Goal: Task Accomplishment & Management: Complete application form

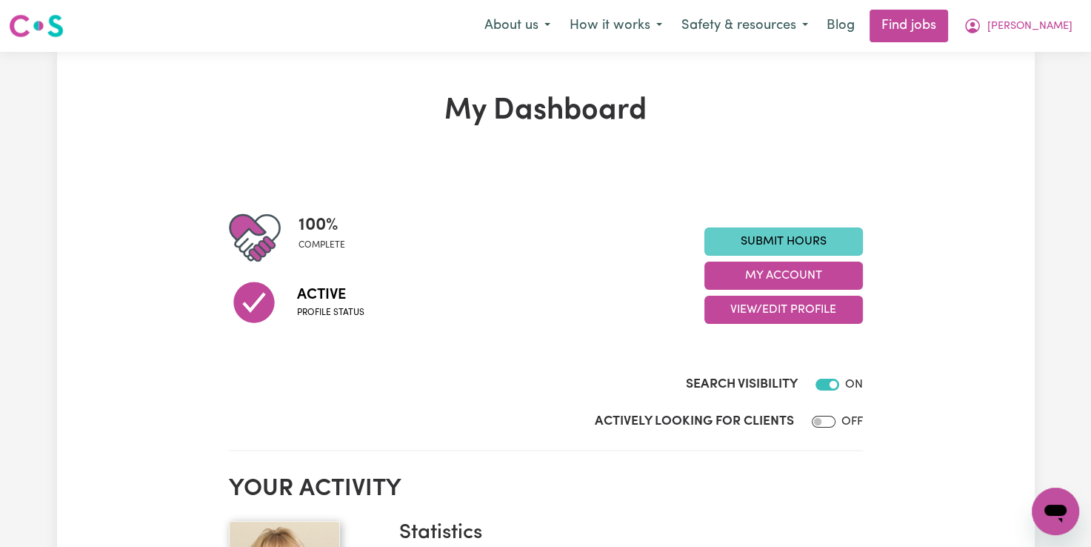
click at [789, 242] on link "Submit Hours" at bounding box center [784, 241] width 159 height 28
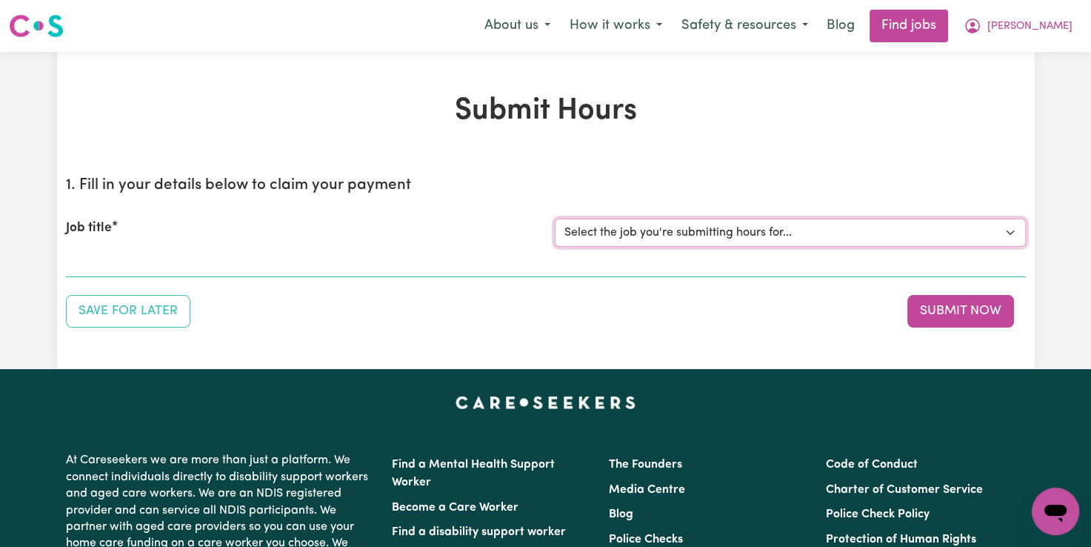
click at [646, 226] on select "Select the job you're submitting hours for... [[PERSON_NAME]] Support Worker Fo…" at bounding box center [790, 233] width 471 height 28
click at [555, 219] on select "Select the job you're submitting hours for... [[PERSON_NAME]] Support Worker Fo…" at bounding box center [790, 233] width 471 height 28
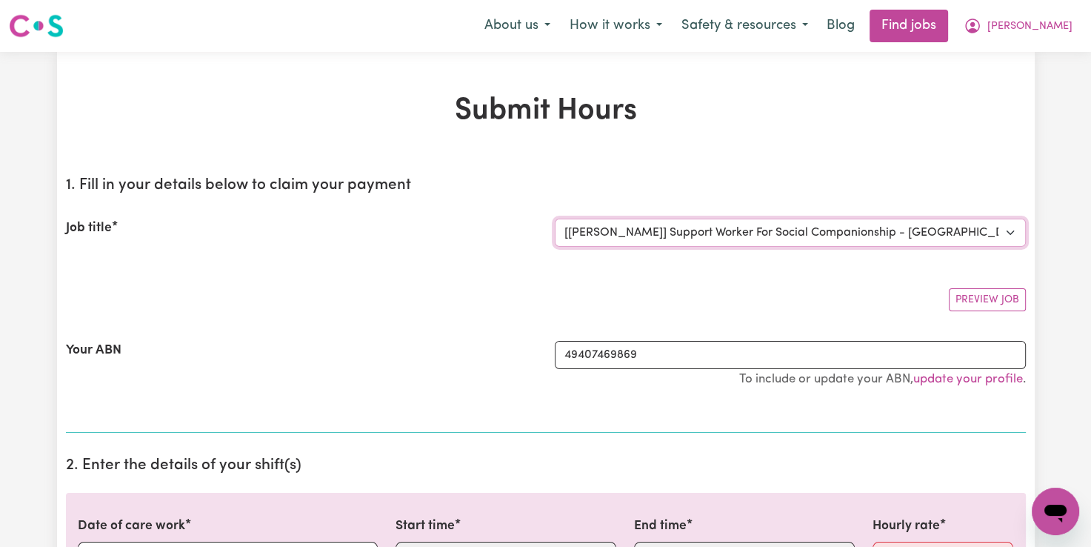
select select "0"
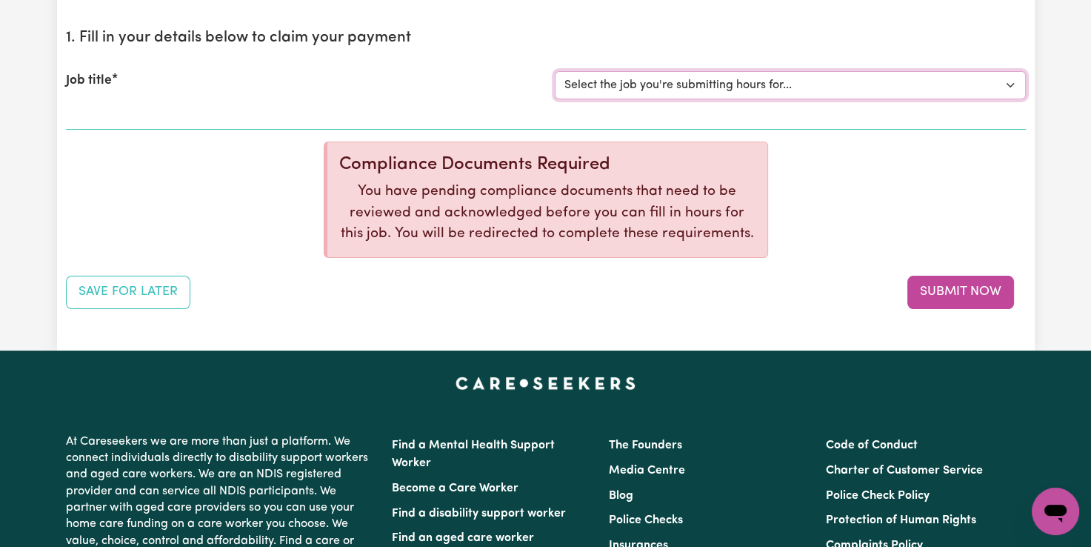
scroll to position [148, 0]
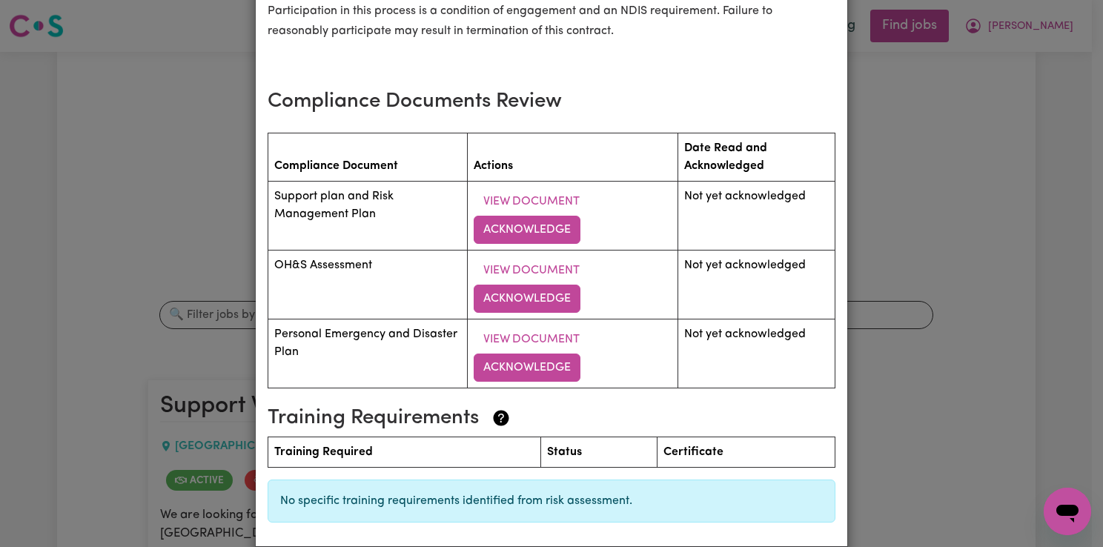
scroll to position [1926, 0]
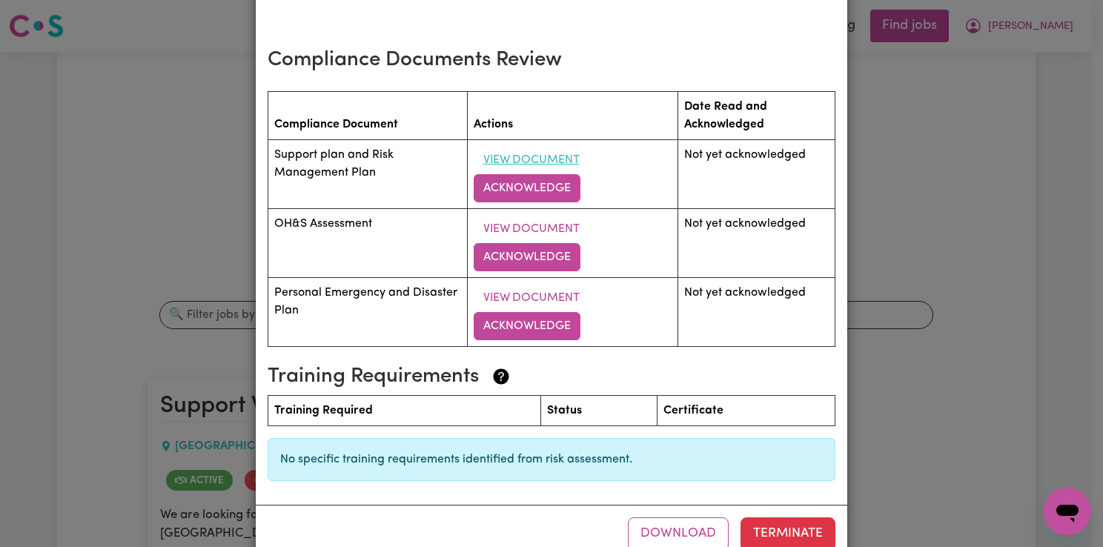
click at [537, 166] on button "View Document" at bounding box center [531, 160] width 116 height 28
click at [533, 194] on button "Acknowledge" at bounding box center [526, 188] width 107 height 28
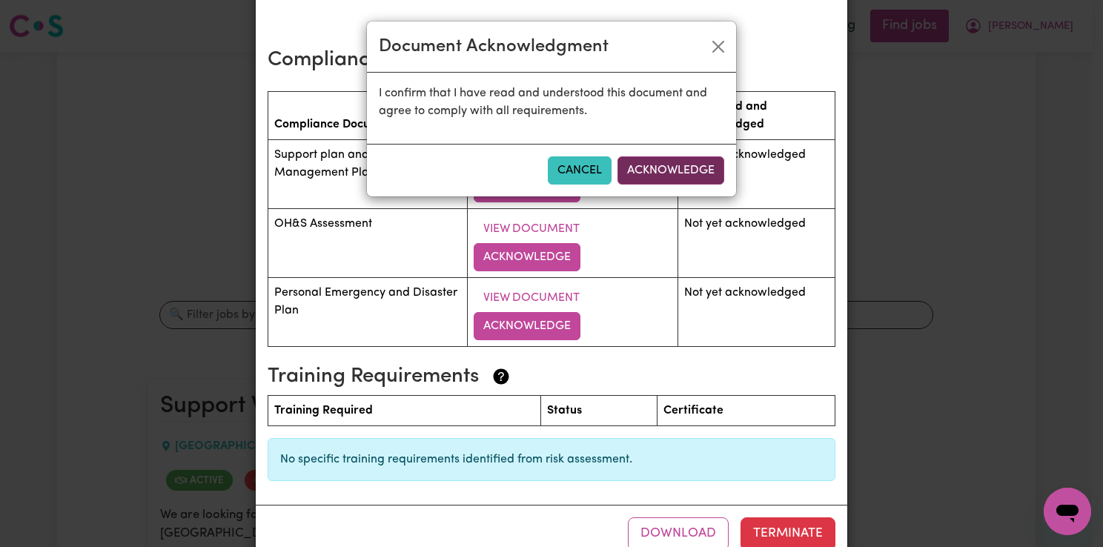
click at [673, 163] on button "Acknowledge" at bounding box center [670, 170] width 107 height 28
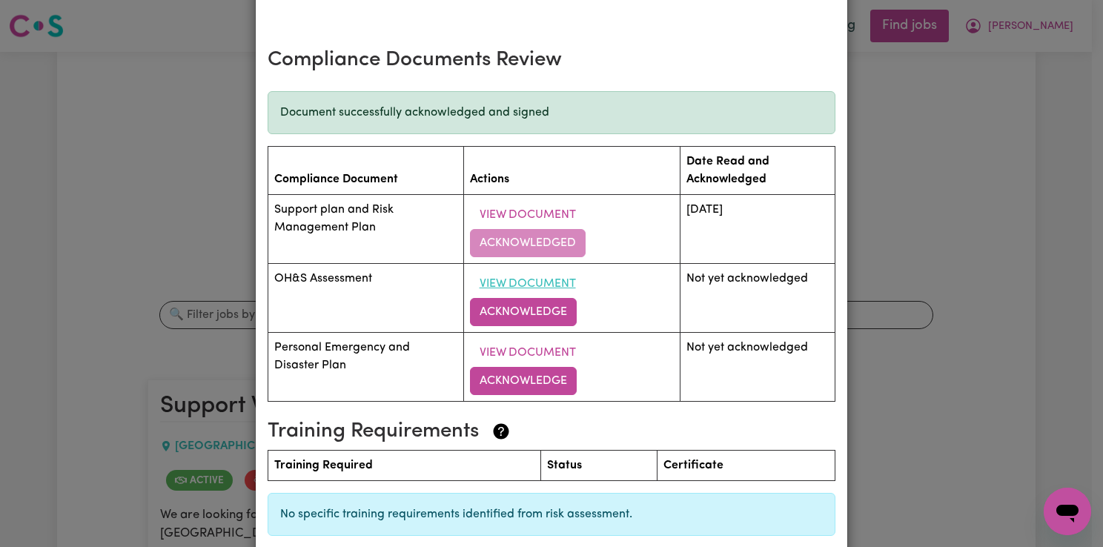
click at [514, 290] on button "View Document" at bounding box center [528, 284] width 116 height 28
click at [517, 319] on button "Acknowledge" at bounding box center [523, 312] width 107 height 28
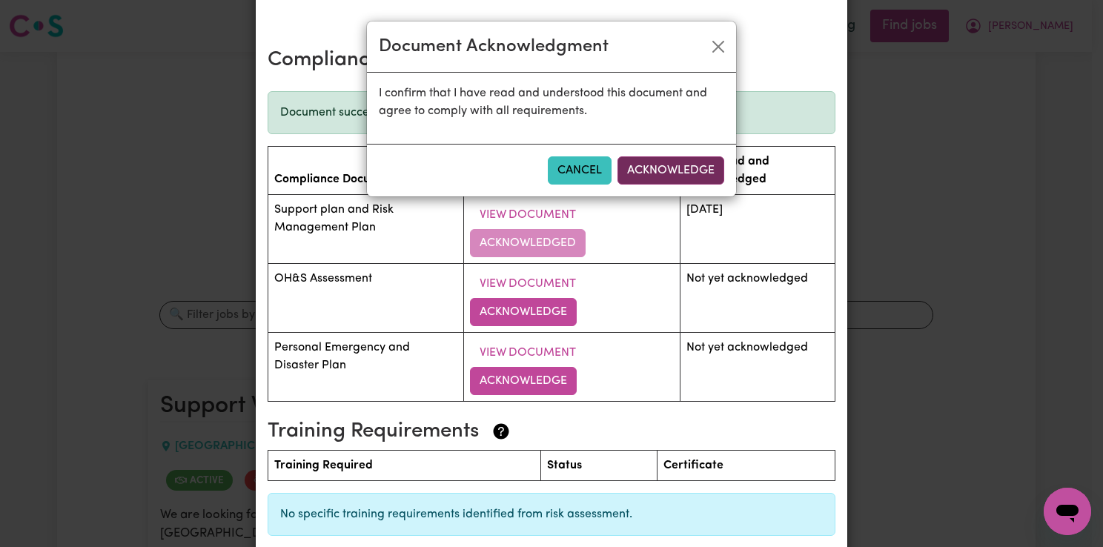
click at [655, 167] on button "Acknowledge" at bounding box center [670, 170] width 107 height 28
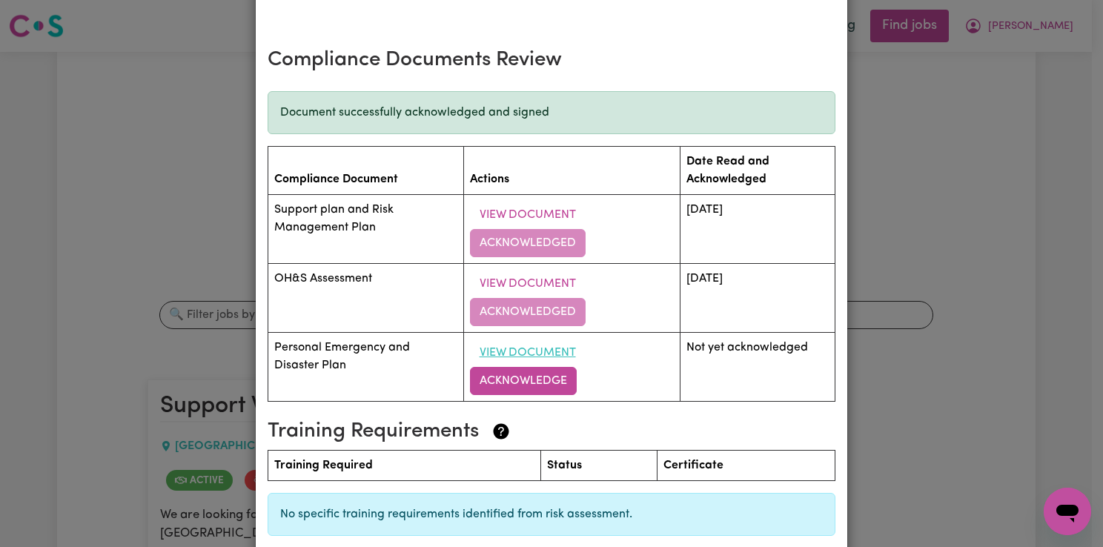
click at [522, 357] on button "View Document" at bounding box center [528, 353] width 116 height 28
click at [513, 387] on button "Acknowledge" at bounding box center [523, 381] width 107 height 28
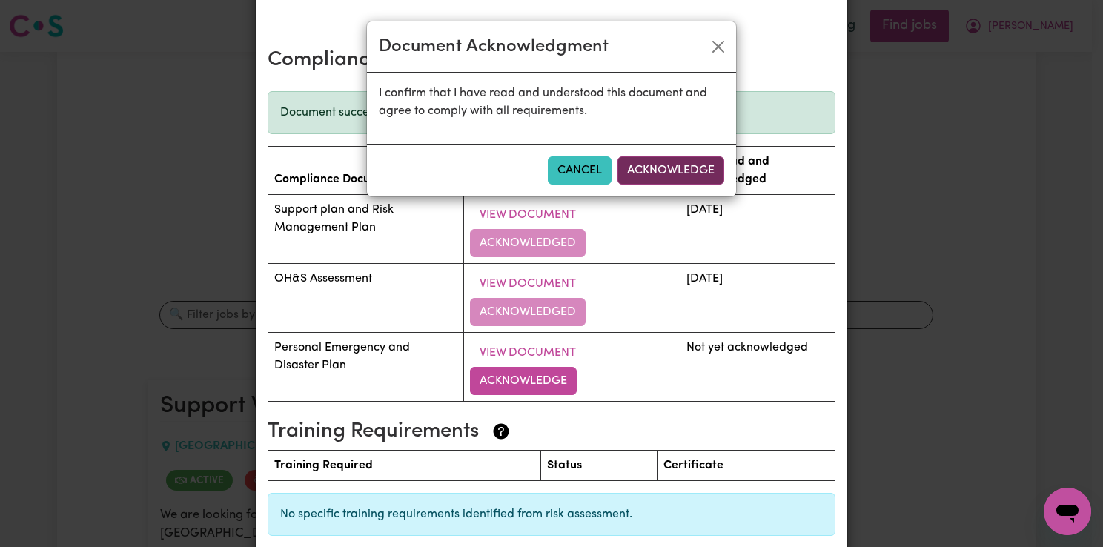
click at [661, 162] on button "Acknowledge" at bounding box center [670, 170] width 107 height 28
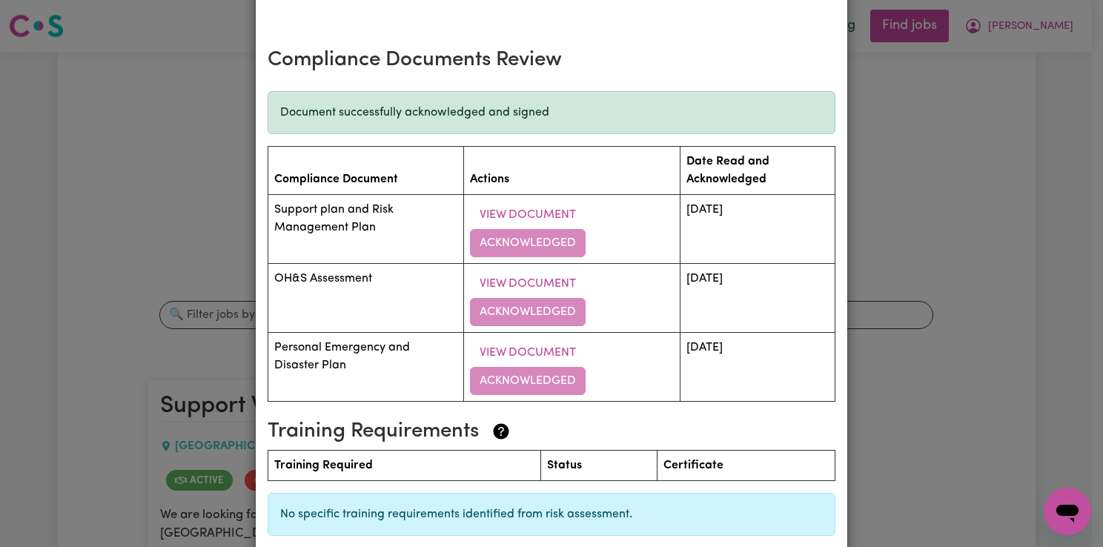
scroll to position [2021, 0]
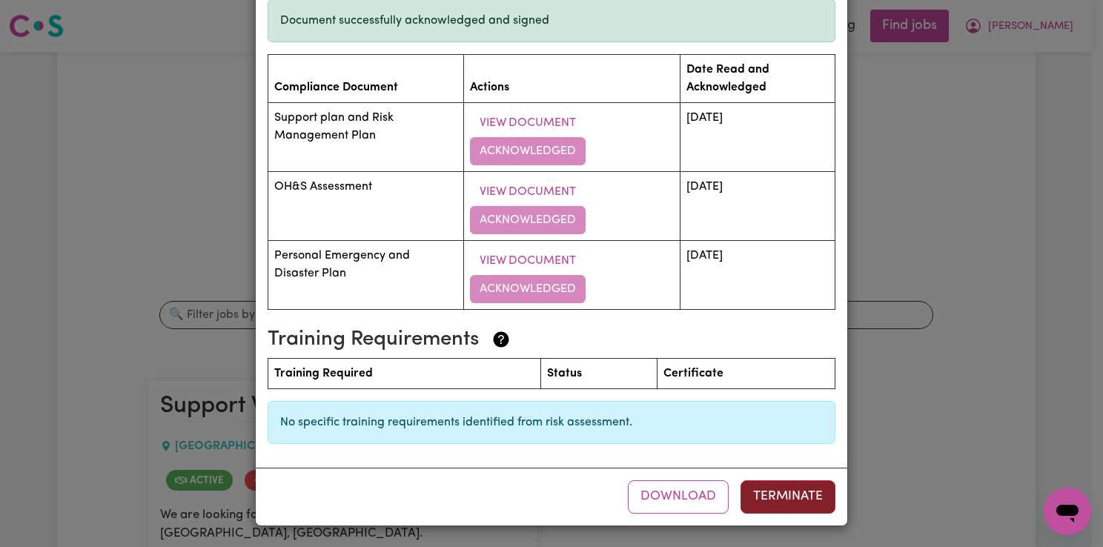
click at [779, 496] on button "Terminate" at bounding box center [787, 496] width 95 height 33
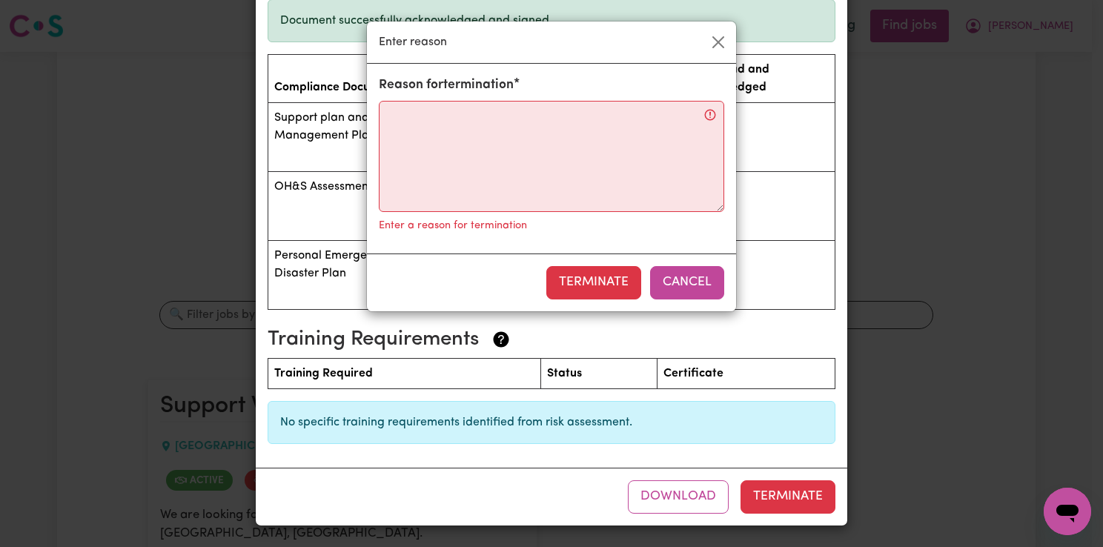
click at [676, 279] on button "Cancel" at bounding box center [687, 282] width 74 height 33
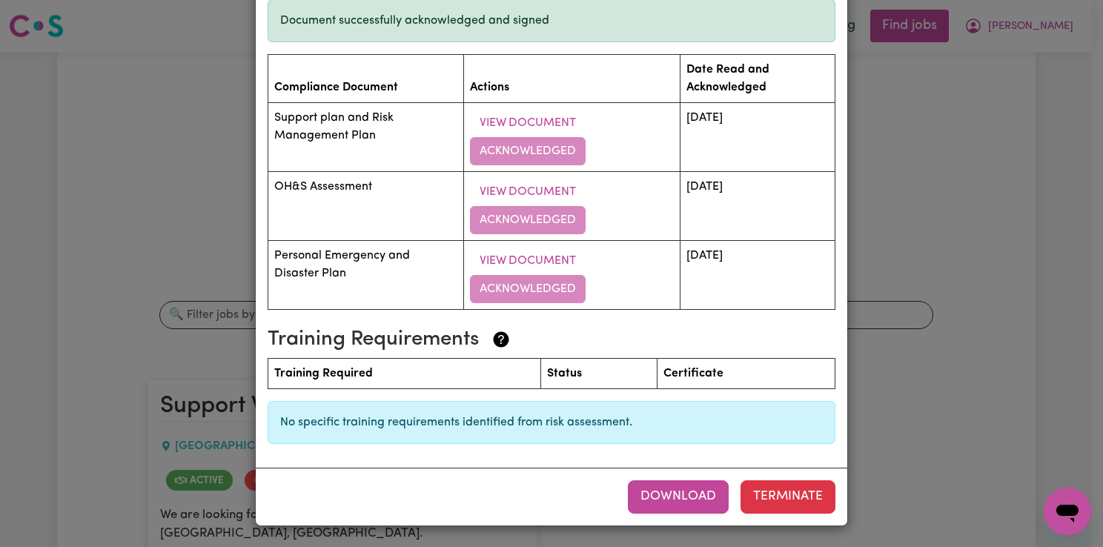
click at [675, 491] on button "Download" at bounding box center [678, 496] width 101 height 33
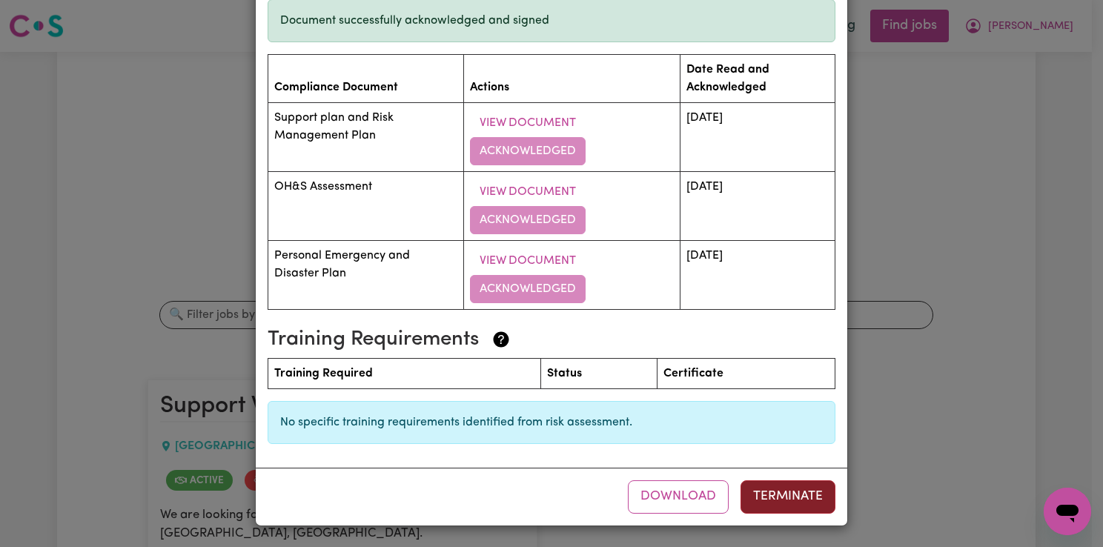
click at [779, 498] on button "Terminate" at bounding box center [787, 496] width 95 height 33
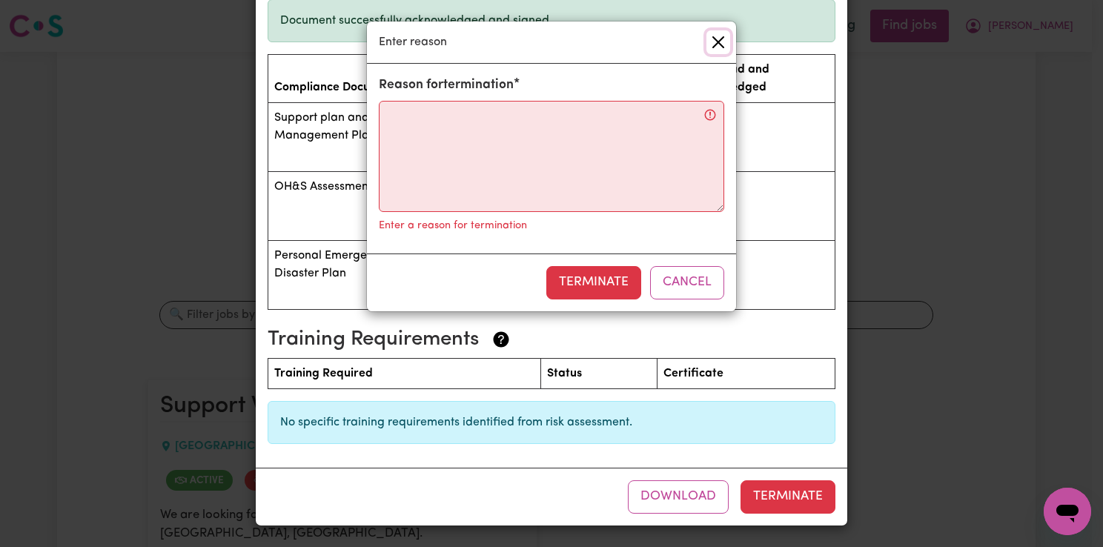
click at [719, 34] on button "Close" at bounding box center [718, 42] width 24 height 24
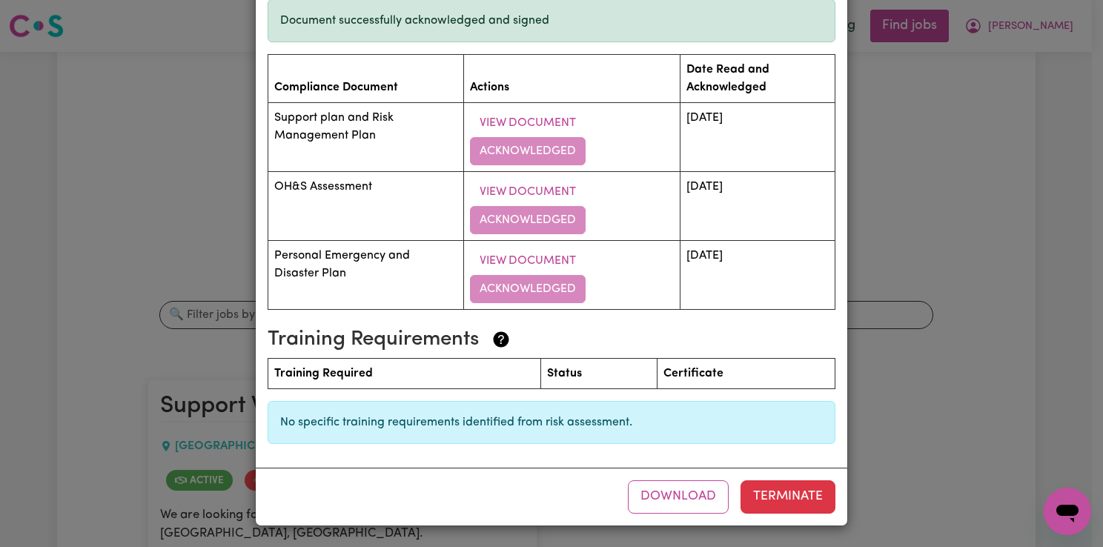
click at [851, 276] on div "Support Worker For Social Companionship - [GEOGRAPHIC_DATA], [GEOGRAPHIC_DATA] …" at bounding box center [551, 273] width 1103 height 547
click at [682, 498] on button "Download" at bounding box center [678, 496] width 101 height 33
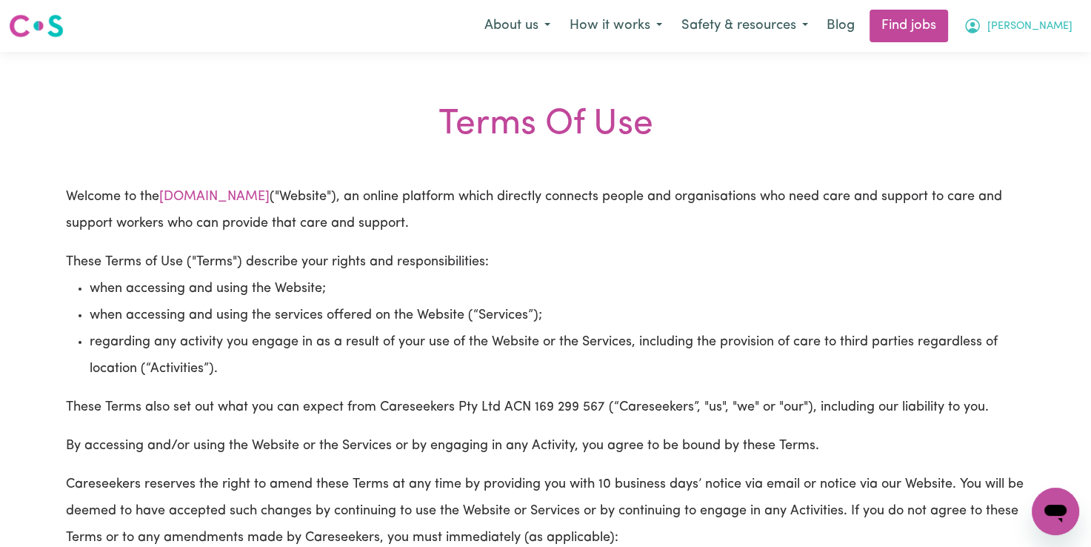
click at [1066, 26] on button "[PERSON_NAME]" at bounding box center [1018, 25] width 128 height 31
click at [1032, 62] on link "My Account" at bounding box center [1023, 58] width 117 height 28
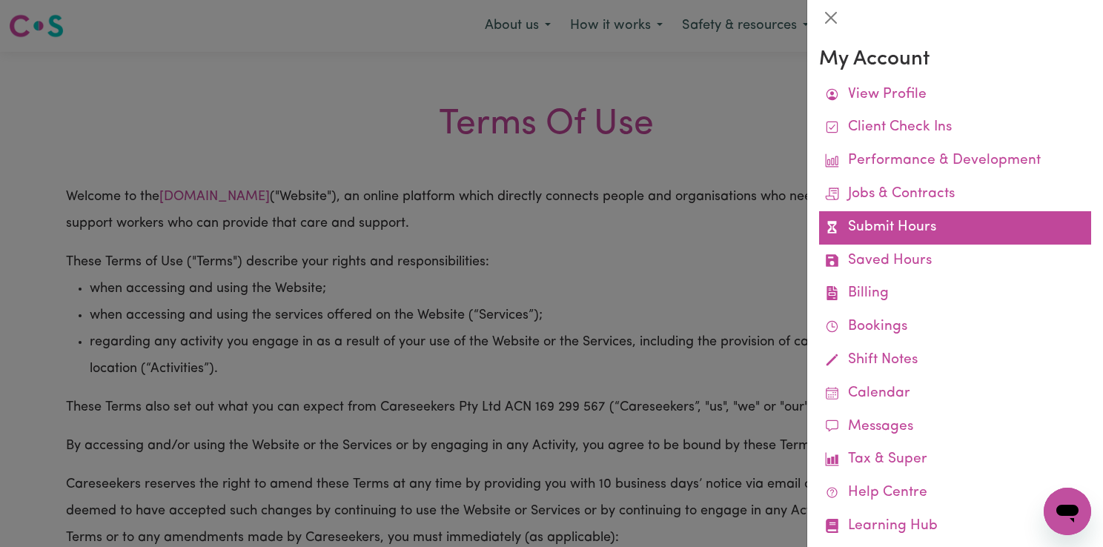
click at [898, 230] on link "Submit Hours" at bounding box center [955, 227] width 272 height 33
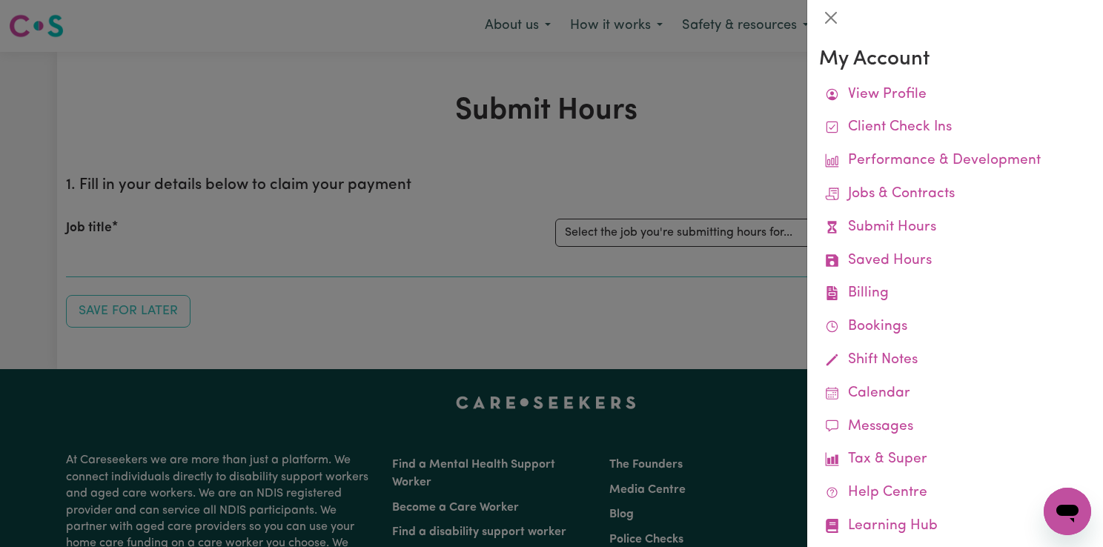
click at [759, 117] on div at bounding box center [551, 273] width 1103 height 547
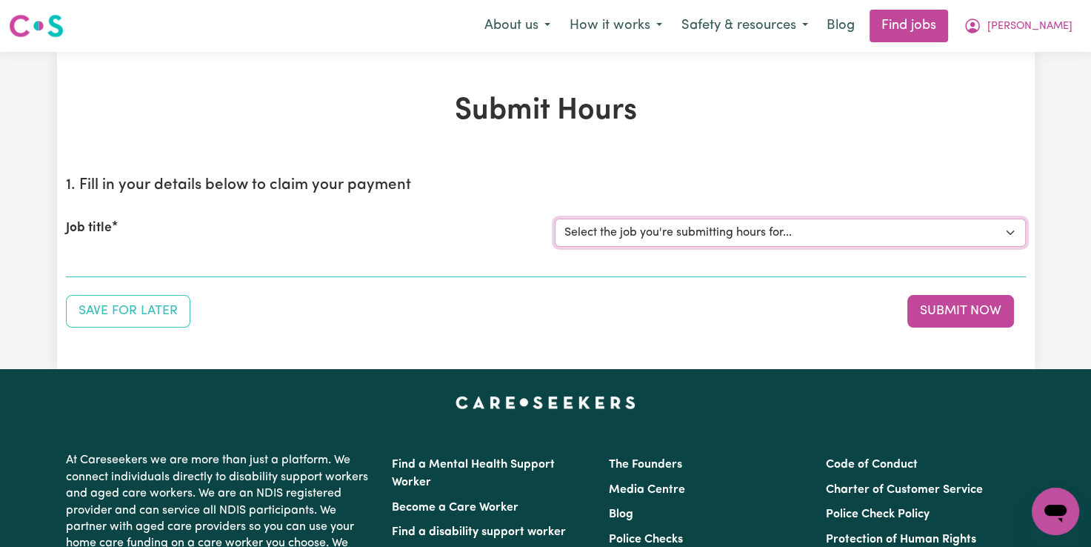
click at [756, 227] on select "Select the job you're submitting hours for... [[PERSON_NAME]] Support Worker Fo…" at bounding box center [790, 233] width 471 height 28
select select "12237"
click at [555, 219] on select "Select the job you're submitting hours for... [[PERSON_NAME]] Support Worker Fo…" at bounding box center [790, 233] width 471 height 28
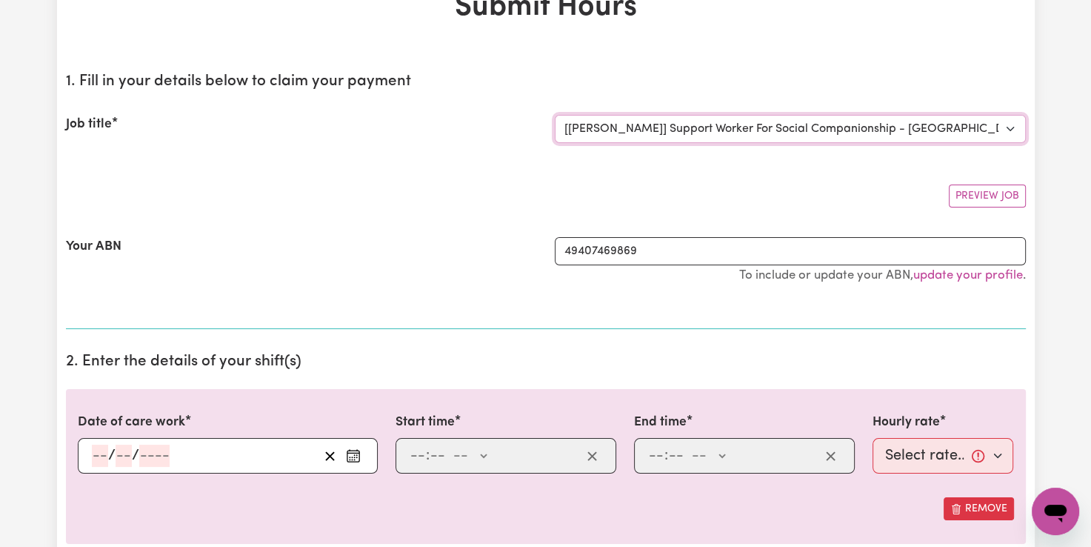
scroll to position [296, 0]
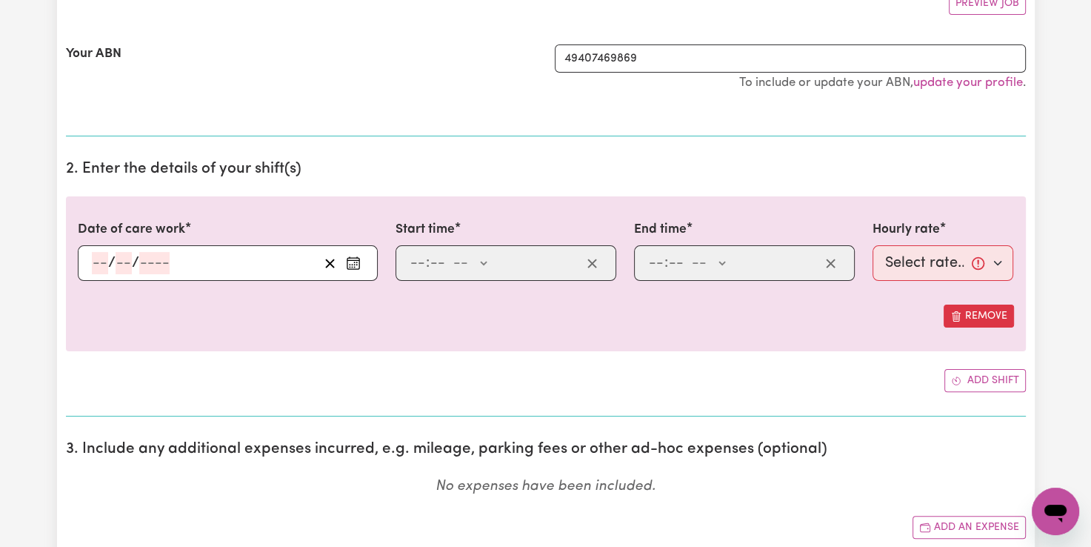
click at [350, 265] on icon "Enter the date of care work" at bounding box center [353, 263] width 15 height 15
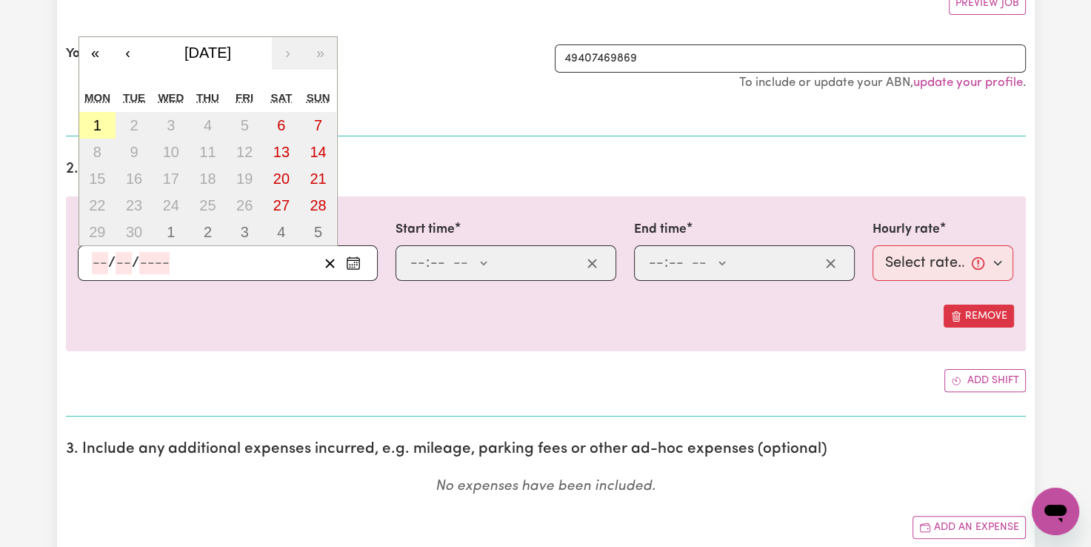
click at [96, 123] on abbr "1" at bounding box center [97, 125] width 8 height 16
type input "[DATE]"
type input "1"
type input "9"
type input "2025"
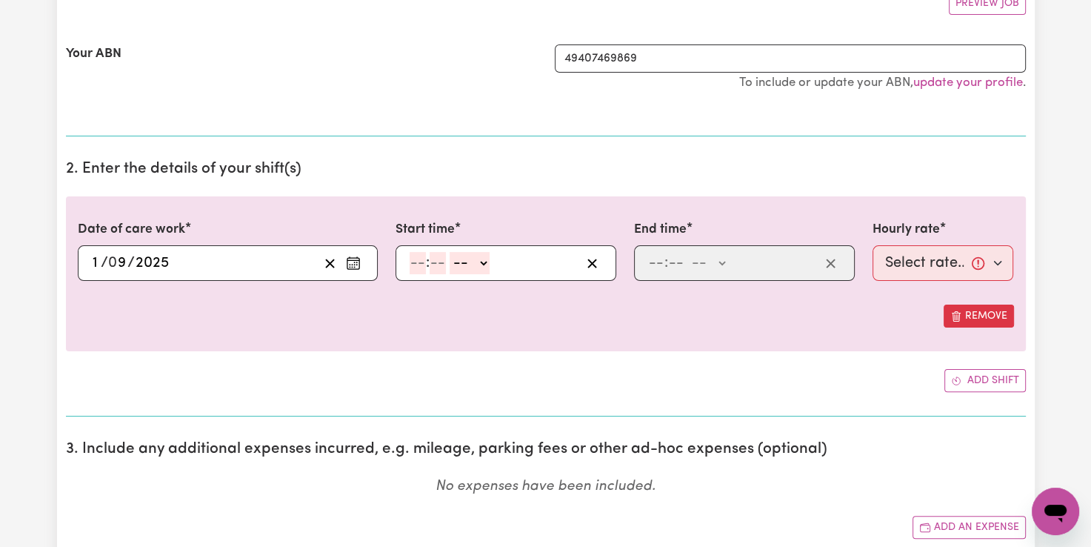
click at [422, 253] on input "number" at bounding box center [418, 263] width 16 height 22
type input "9"
type input "00"
click at [479, 254] on select "-- AM PM" at bounding box center [468, 263] width 40 height 22
select select "am"
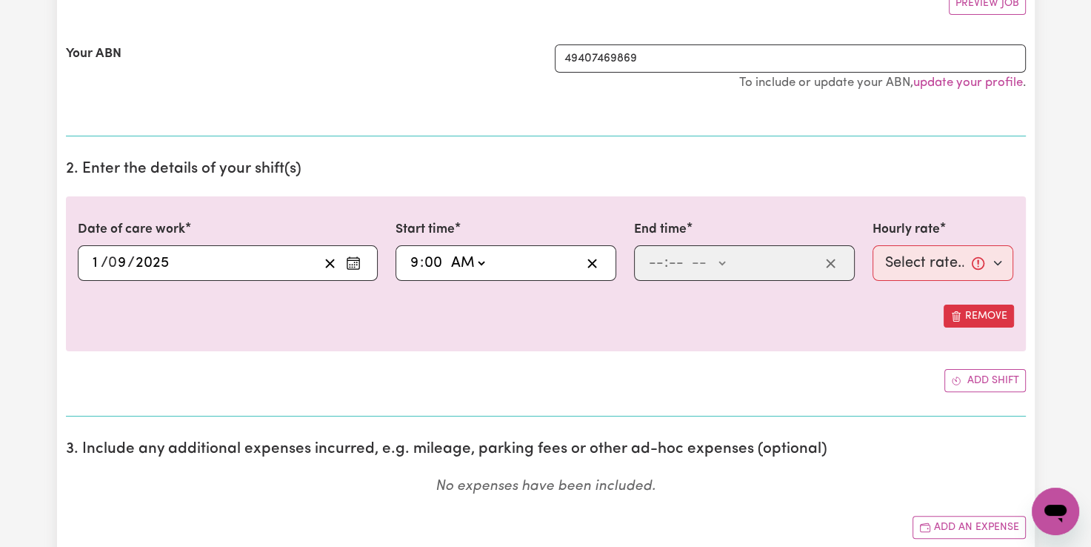
click at [448, 252] on select "-- AM PM" at bounding box center [468, 263] width 40 height 22
type input "09:00"
type input "0"
click at [652, 263] on input "number" at bounding box center [656, 263] width 16 height 22
type input "12"
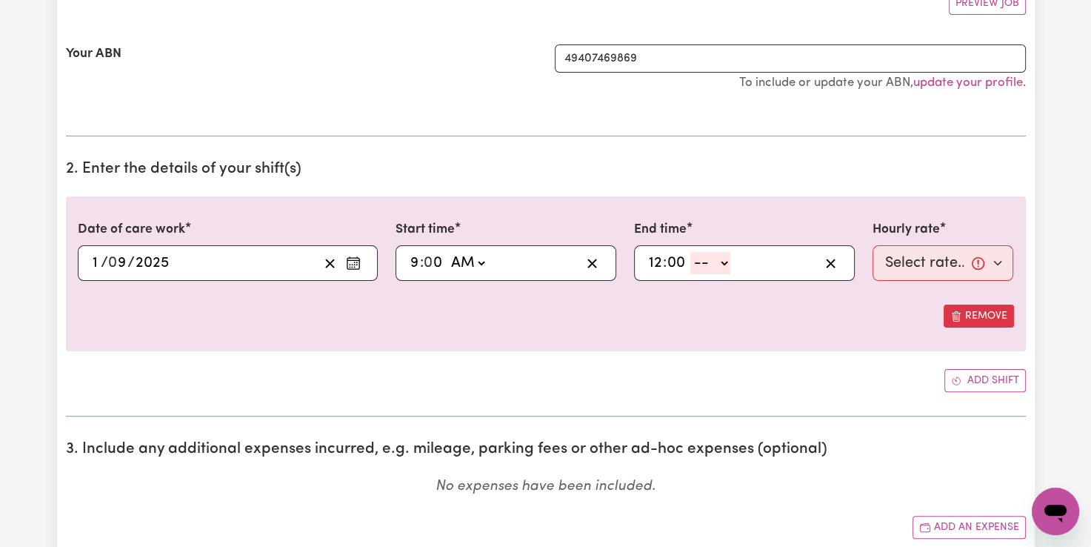
type input "00"
drag, startPoint x: 727, startPoint y: 262, endPoint x: 720, endPoint y: 269, distance: 9.4
click at [726, 262] on select "-- AM PM" at bounding box center [711, 263] width 40 height 22
select select "pm"
click at [691, 252] on select "-- AM PM" at bounding box center [711, 263] width 40 height 22
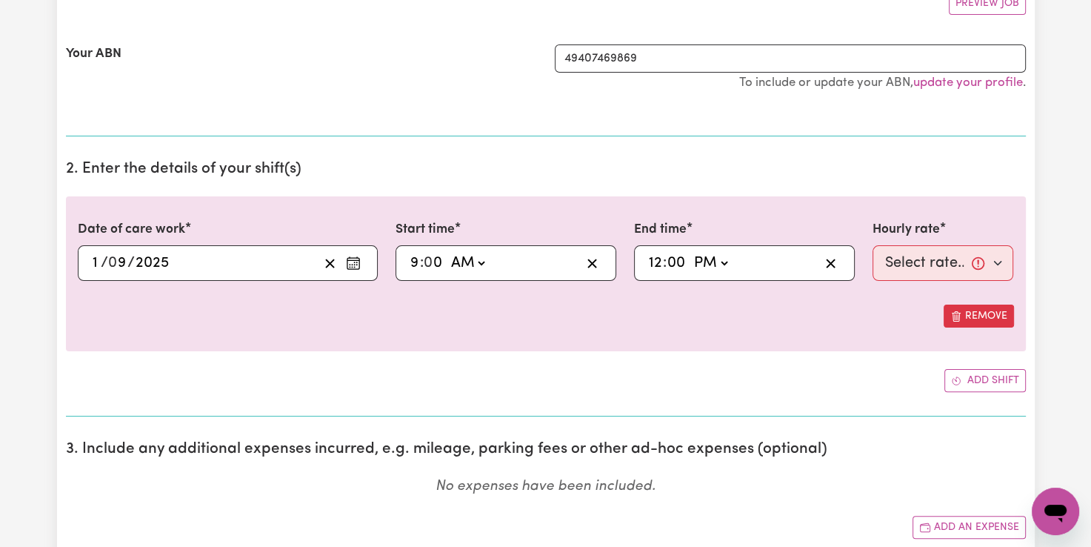
type input "12:00"
type input "0"
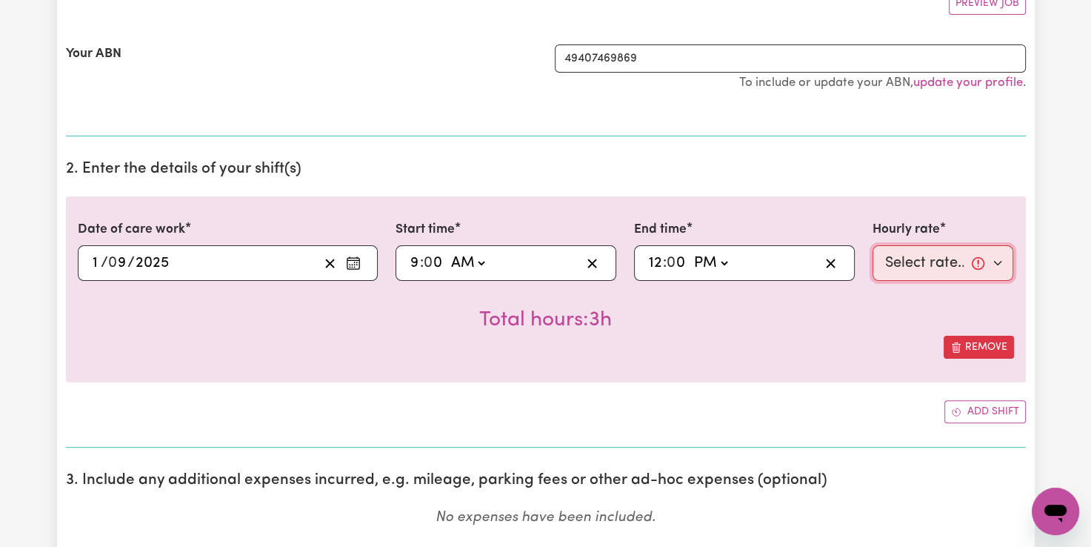
click at [940, 270] on select "Select rate... $82.49 (Weekday)" at bounding box center [944, 263] width 142 height 36
select select "82.49-Weekday"
click at [873, 245] on select "Select rate... $82.49 (Weekday)" at bounding box center [944, 263] width 142 height 36
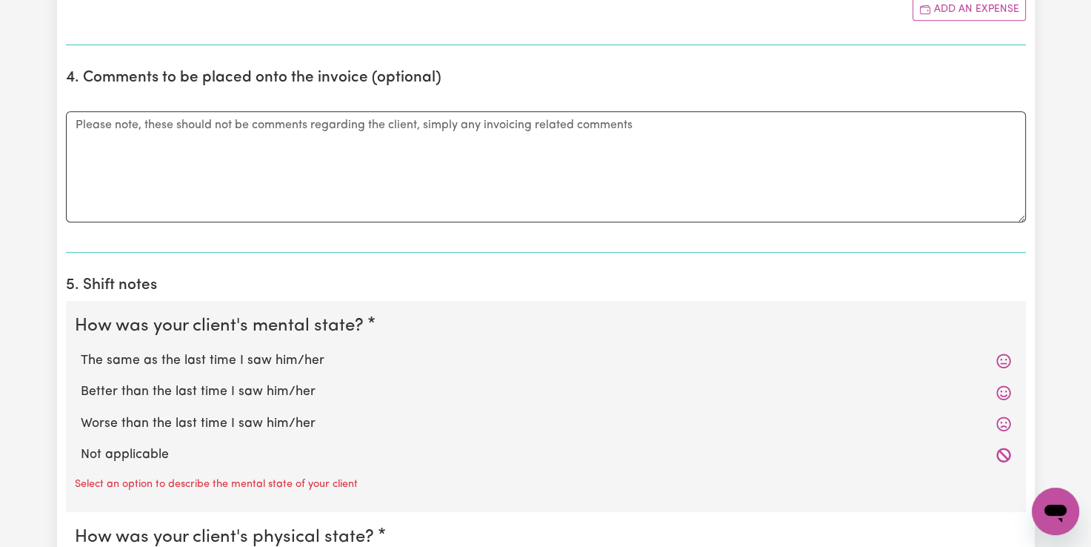
scroll to position [1037, 0]
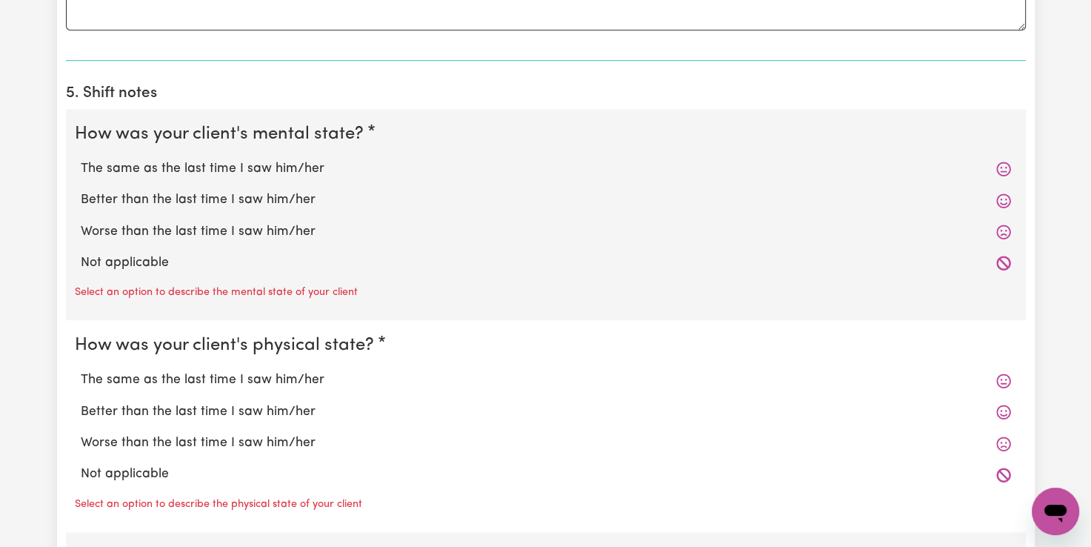
click at [237, 167] on label "The same as the last time I saw him/her" at bounding box center [546, 168] width 931 height 19
click at [81, 159] on input "The same as the last time I saw him/her" at bounding box center [80, 159] width 1 height 1
radio input "true"
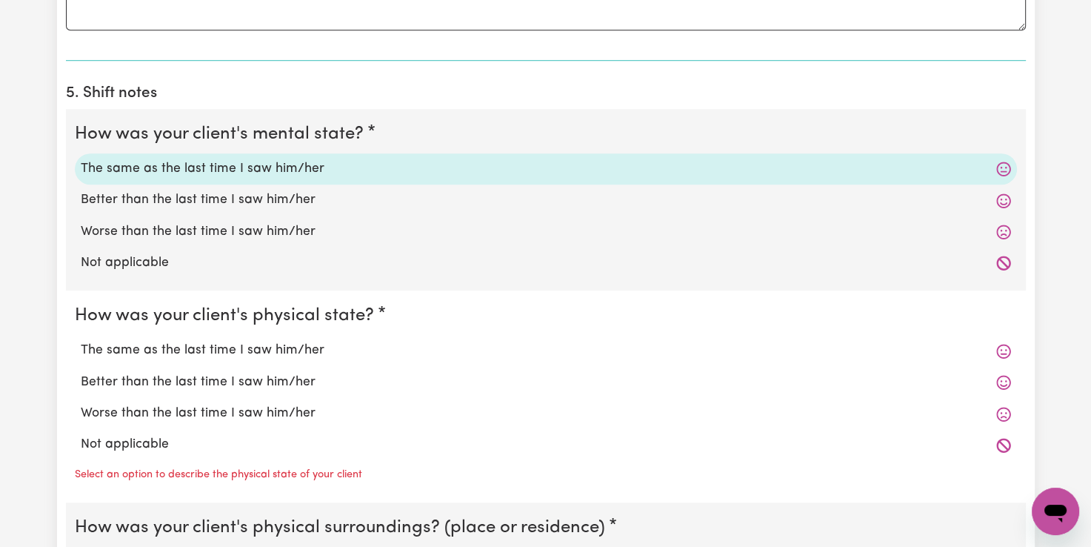
scroll to position [1186, 0]
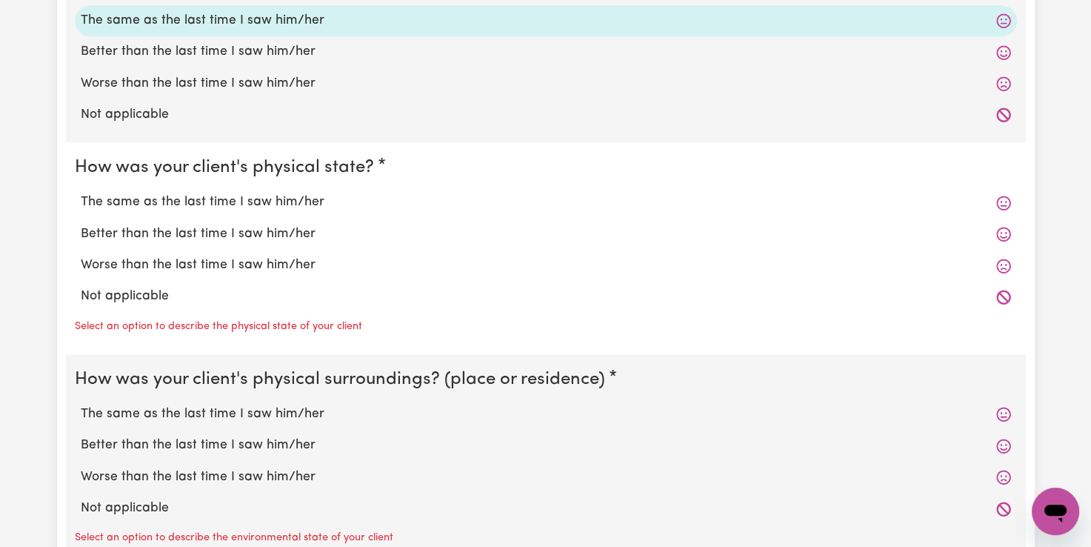
click at [205, 264] on label "Worse than the last time I saw him/her" at bounding box center [546, 265] width 931 height 19
click at [81, 256] on input "Worse than the last time I saw him/her" at bounding box center [80, 255] width 1 height 1
radio input "true"
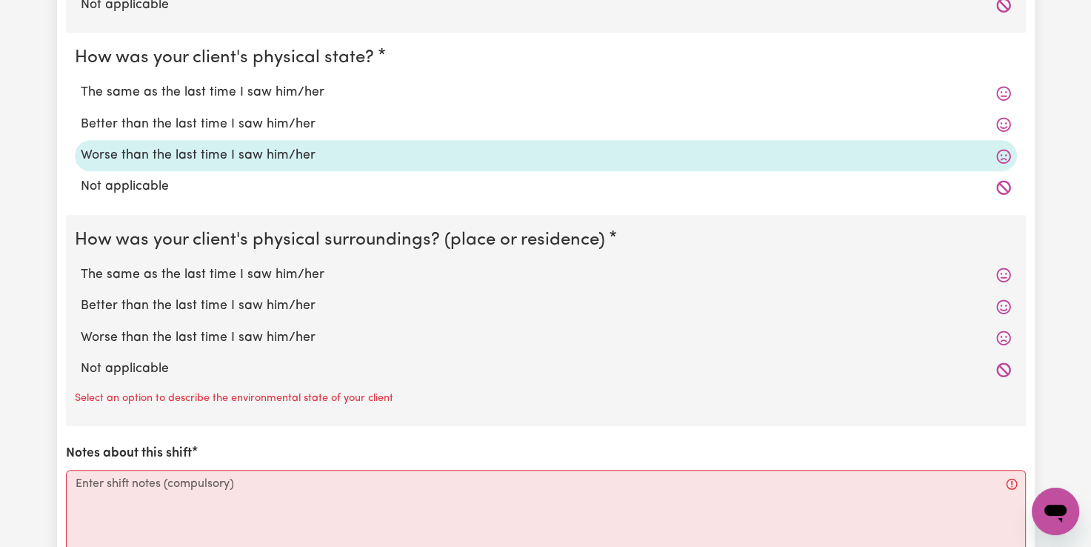
scroll to position [1408, 0]
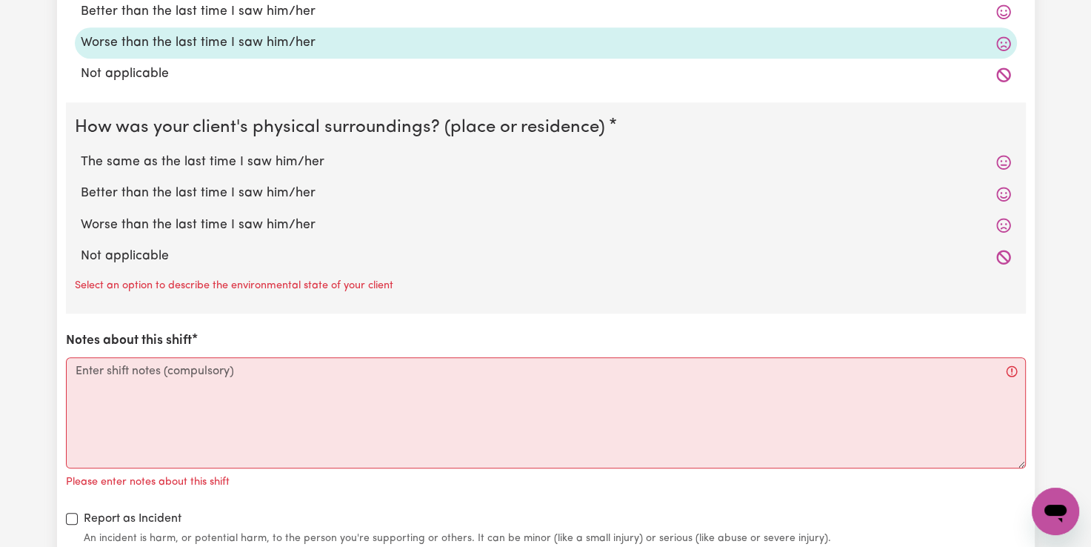
click at [223, 156] on label "The same as the last time I saw him/her" at bounding box center [546, 162] width 931 height 19
click at [81, 153] on input "The same as the last time I saw him/her" at bounding box center [80, 152] width 1 height 1
radio input "true"
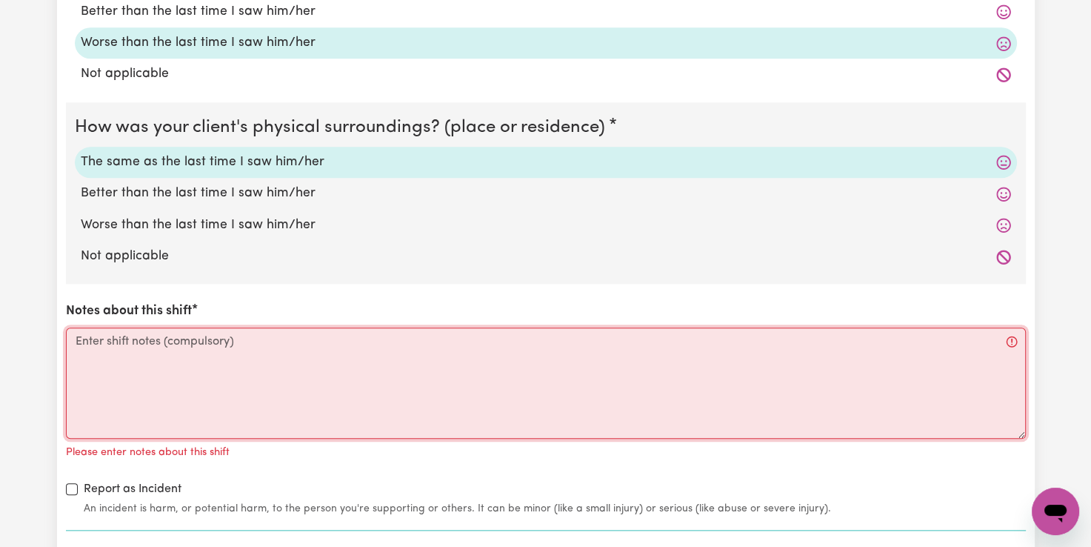
click at [81, 335] on textarea "Notes about this shift" at bounding box center [546, 383] width 960 height 111
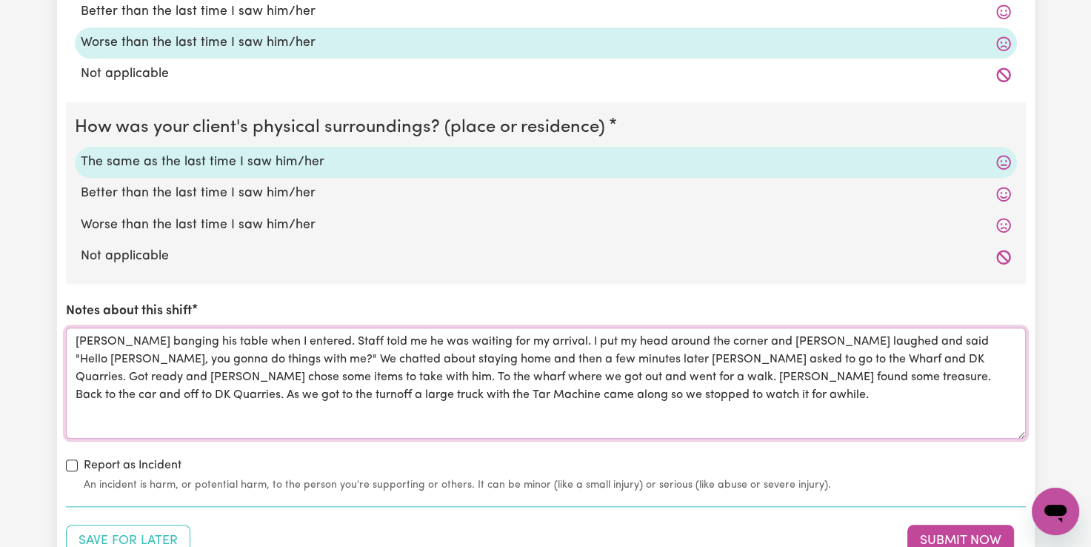
drag, startPoint x: 551, startPoint y: 377, endPoint x: 553, endPoint y: 386, distance: 9.0
click at [552, 377] on textarea "Ben heard banging his table when I entered. Staff told me he was waiting for my…" at bounding box center [546, 383] width 960 height 111
click at [766, 396] on textarea "Ben heard banging his table when I entered. Staff told me he was waiting for my…" at bounding box center [546, 383] width 960 height 111
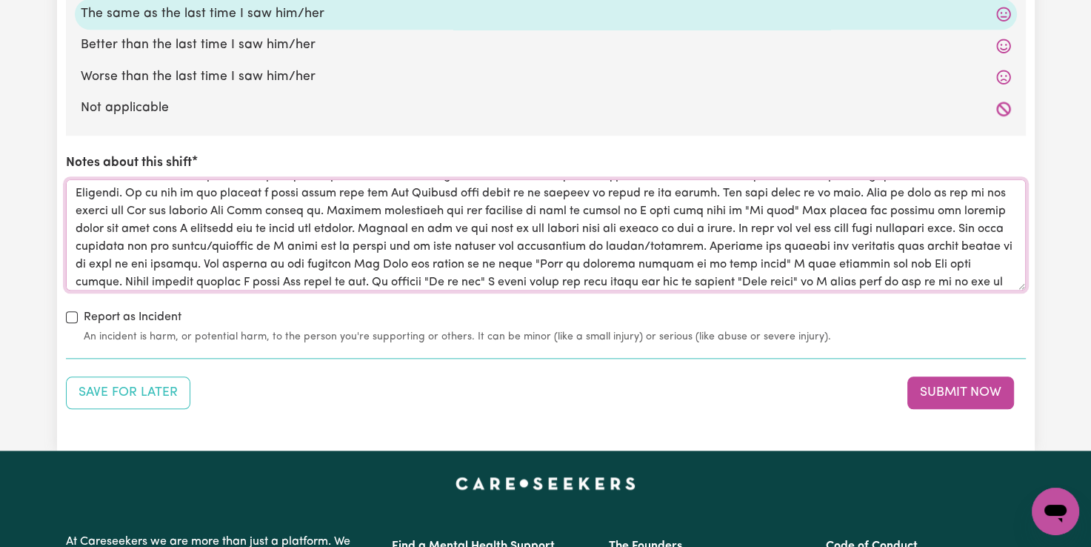
scroll to position [74, 0]
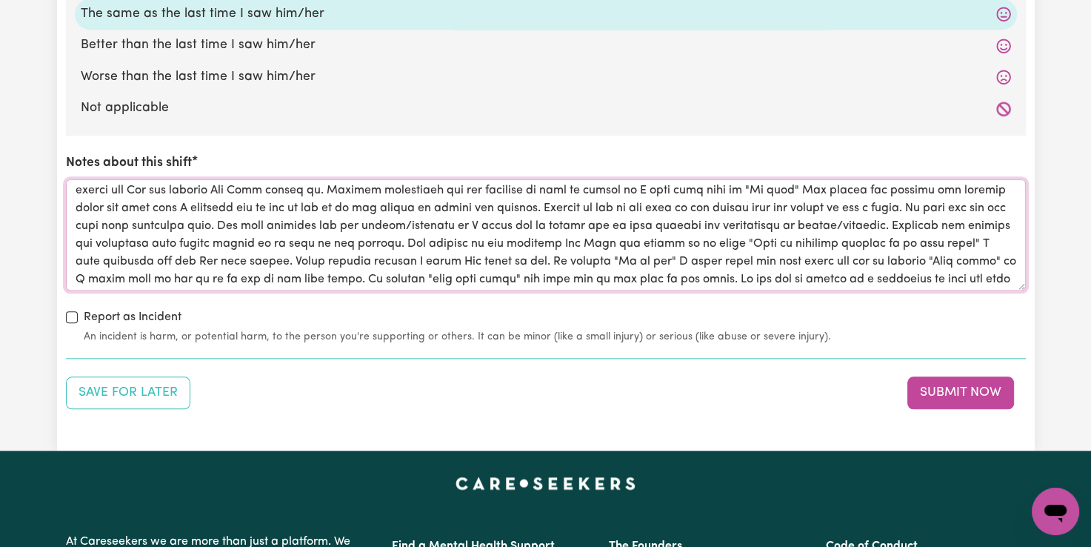
click at [682, 216] on textarea "Notes about this shift" at bounding box center [546, 234] width 960 height 111
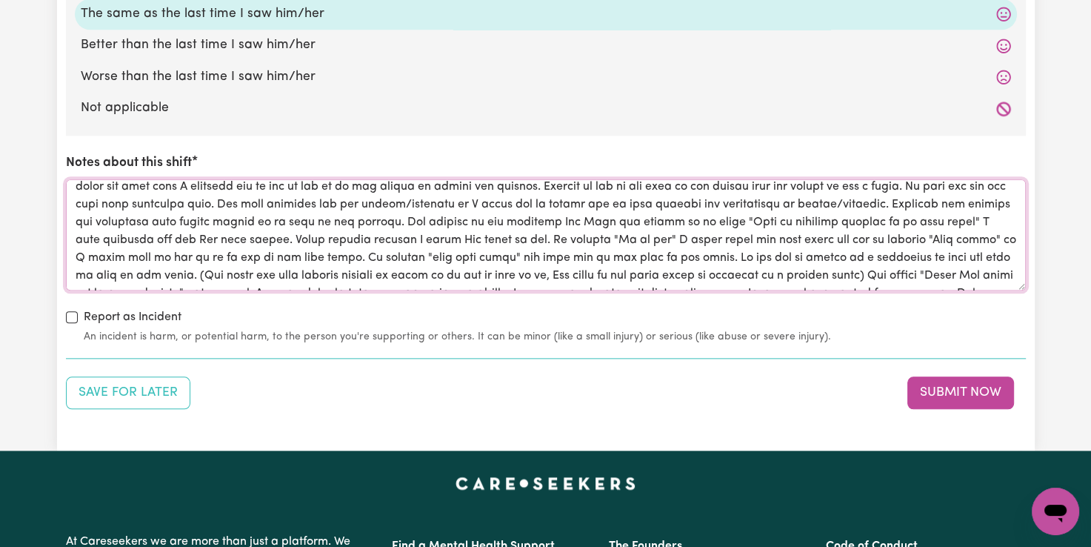
scroll to position [130, 0]
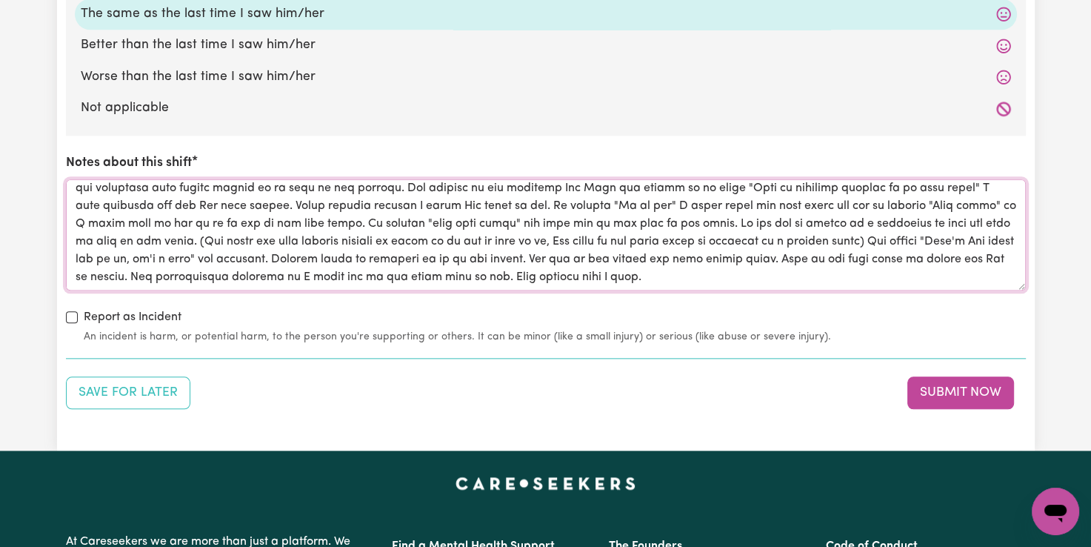
drag, startPoint x: 851, startPoint y: 274, endPoint x: 815, endPoint y: 276, distance: 36.4
click at [822, 275] on textarea "Notes about this shift" at bounding box center [546, 234] width 960 height 111
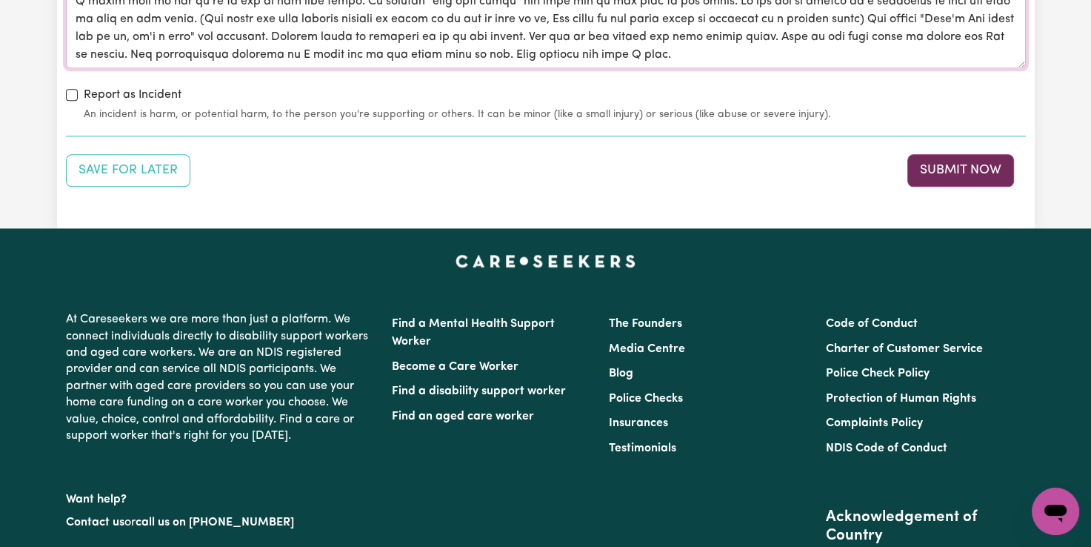
type textarea "Ben heard banging his table when I entered. Staff told me he was waiting for my…"
click at [964, 173] on button "Submit Now" at bounding box center [961, 170] width 107 height 33
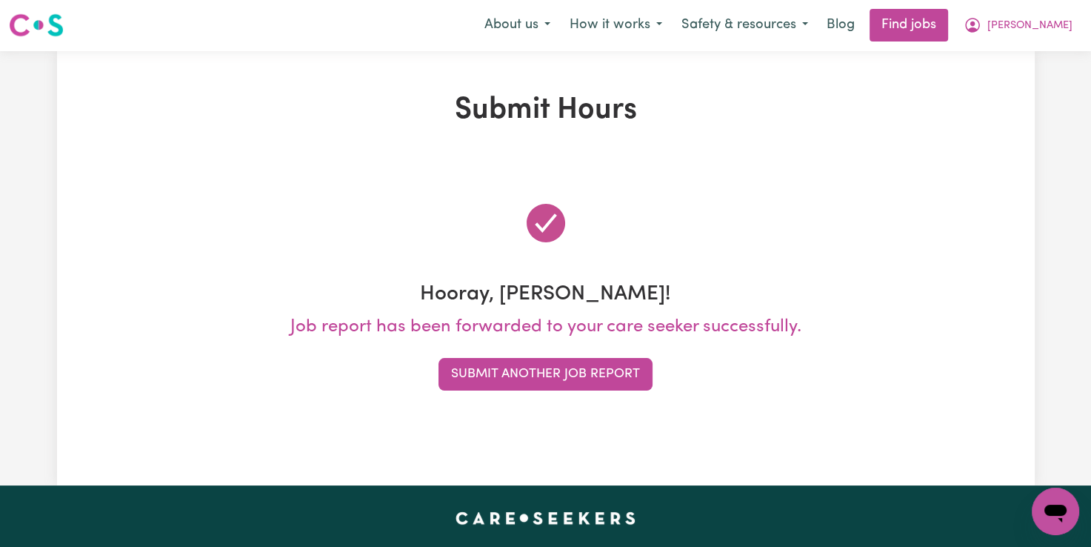
scroll to position [0, 0]
